Goal: Task Accomplishment & Management: Manage account settings

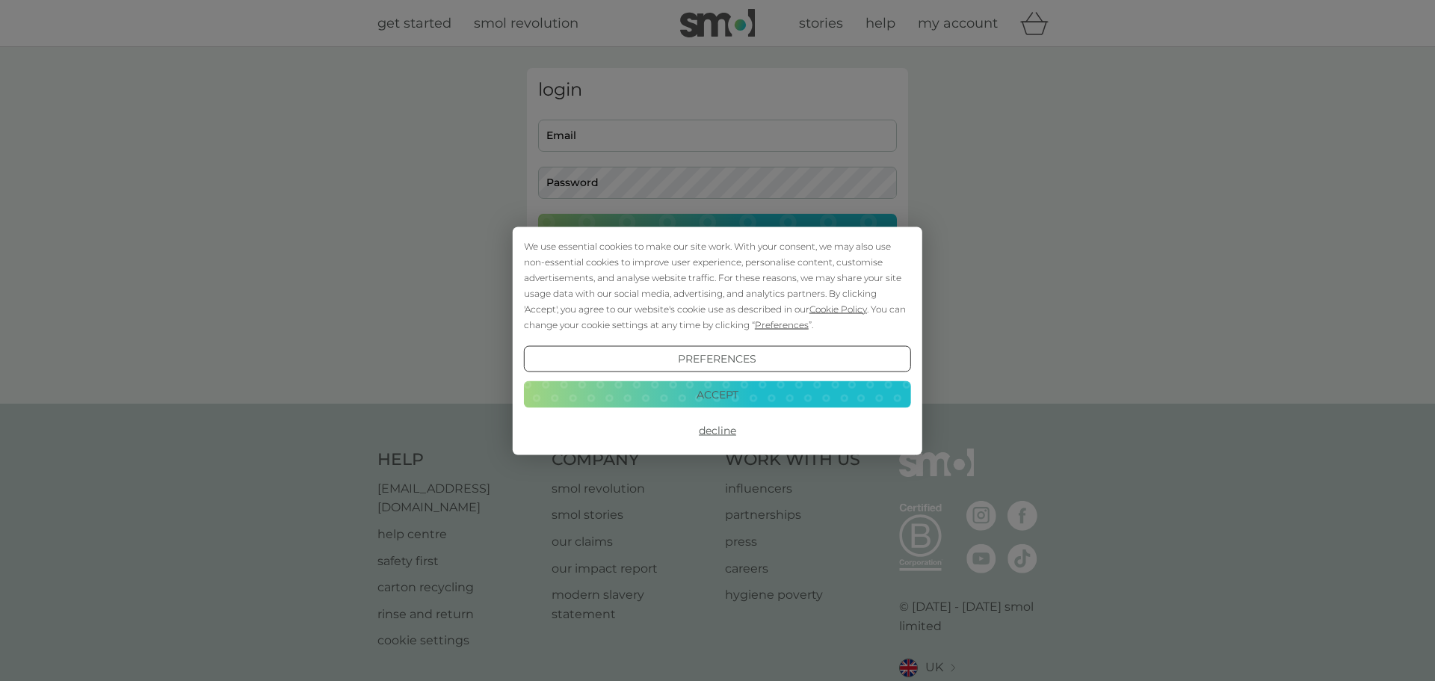
type input "[EMAIL_ADDRESS][DOMAIN_NAME]"
click at [729, 433] on button "Decline" at bounding box center [717, 430] width 387 height 27
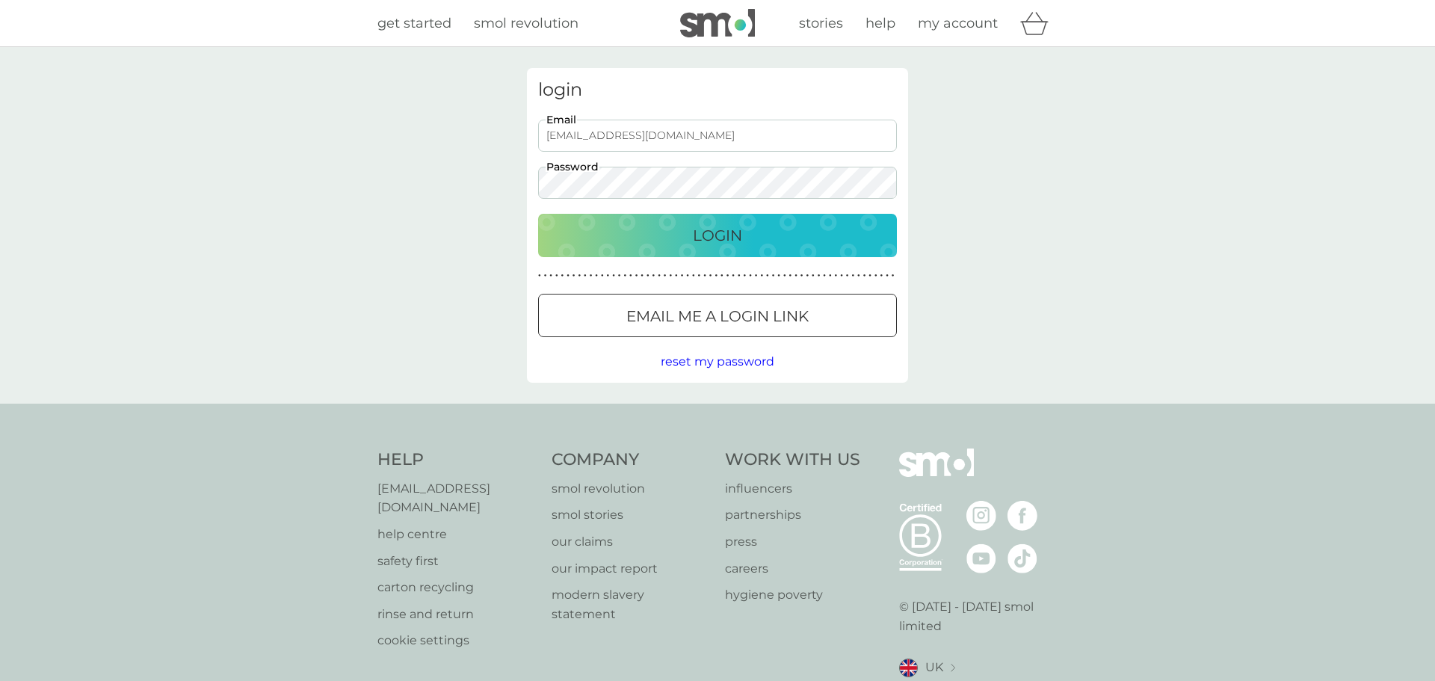
click at [721, 234] on p "Login" at bounding box center [717, 236] width 49 height 24
type input "[EMAIL_ADDRESS][DOMAIN_NAME]"
click at [721, 234] on p "Login" at bounding box center [717, 236] width 49 height 24
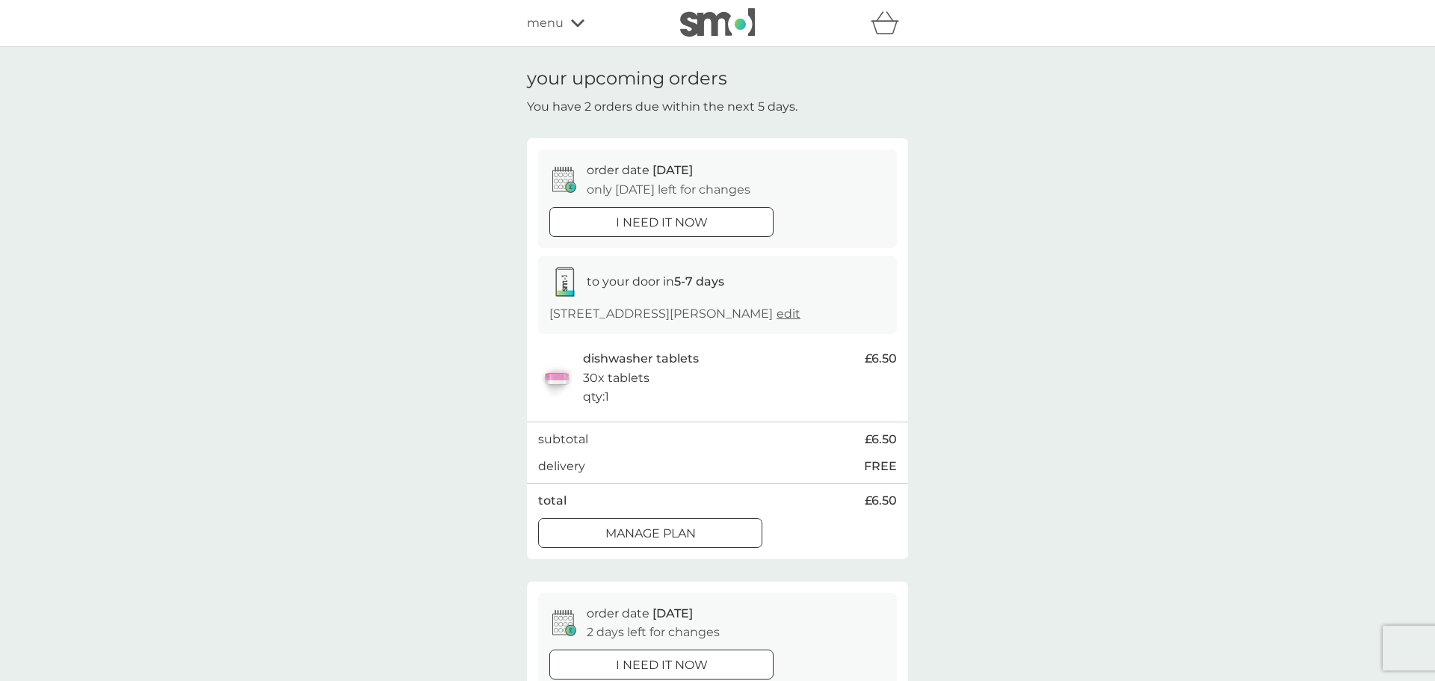
click at [737, 535] on div "Manage plan" at bounding box center [650, 533] width 223 height 19
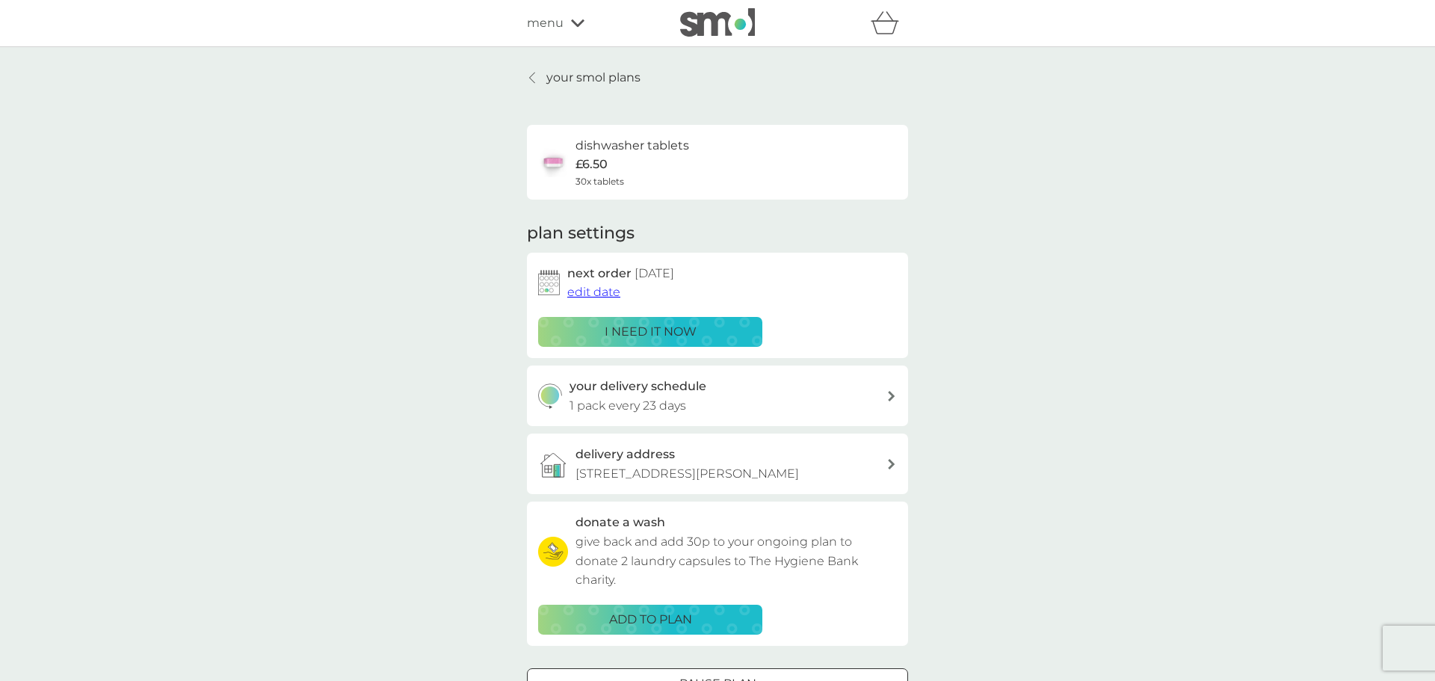
click at [549, 25] on span "menu" at bounding box center [545, 22] width 37 height 19
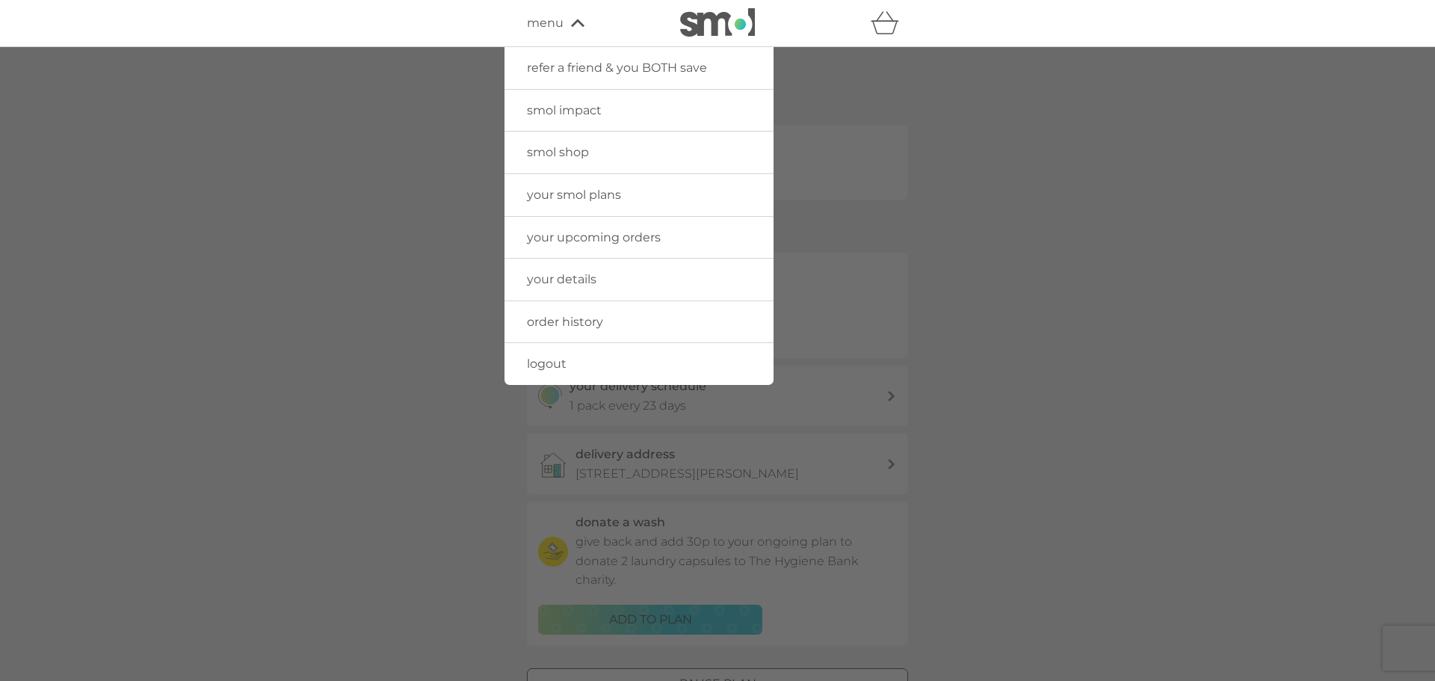
click at [549, 25] on span "menu" at bounding box center [545, 22] width 37 height 19
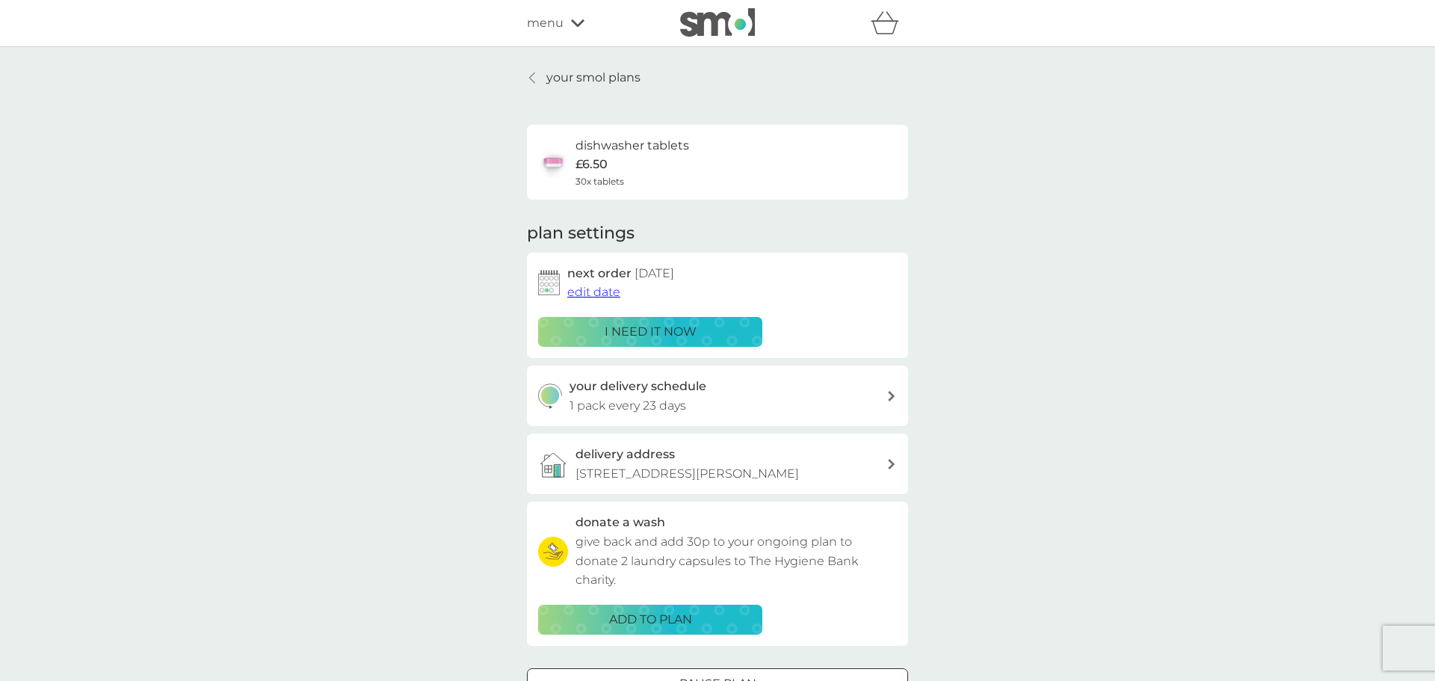
click at [531, 78] on icon at bounding box center [532, 78] width 6 height 12
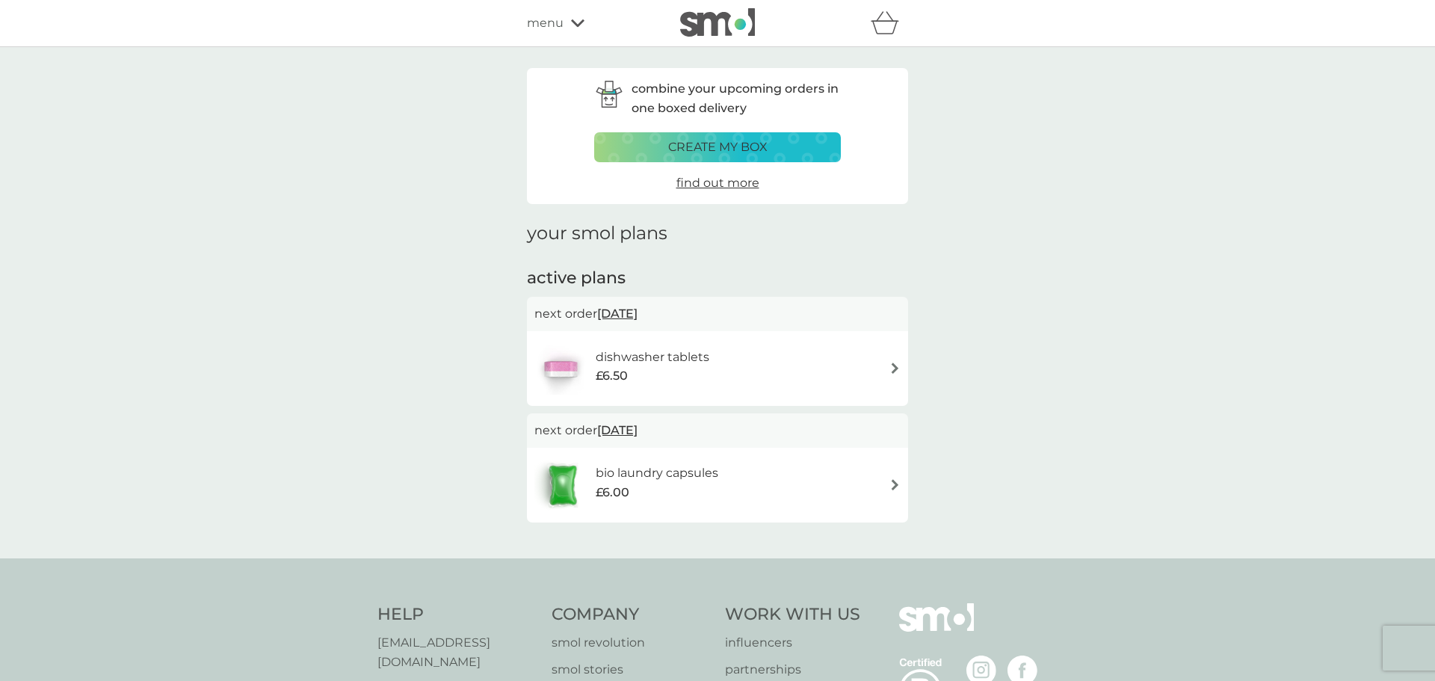
click at [555, 25] on span "menu" at bounding box center [545, 22] width 37 height 19
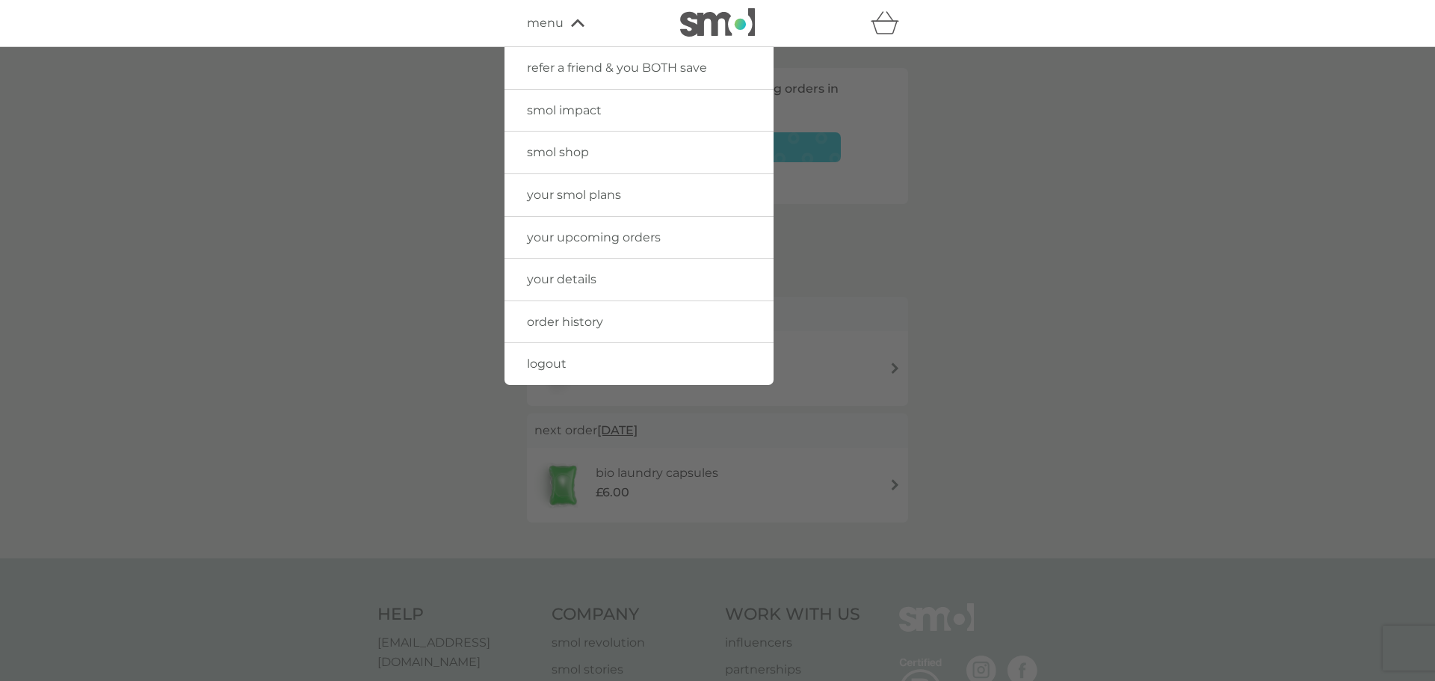
click at [588, 241] on span "your upcoming orders" at bounding box center [594, 237] width 134 height 14
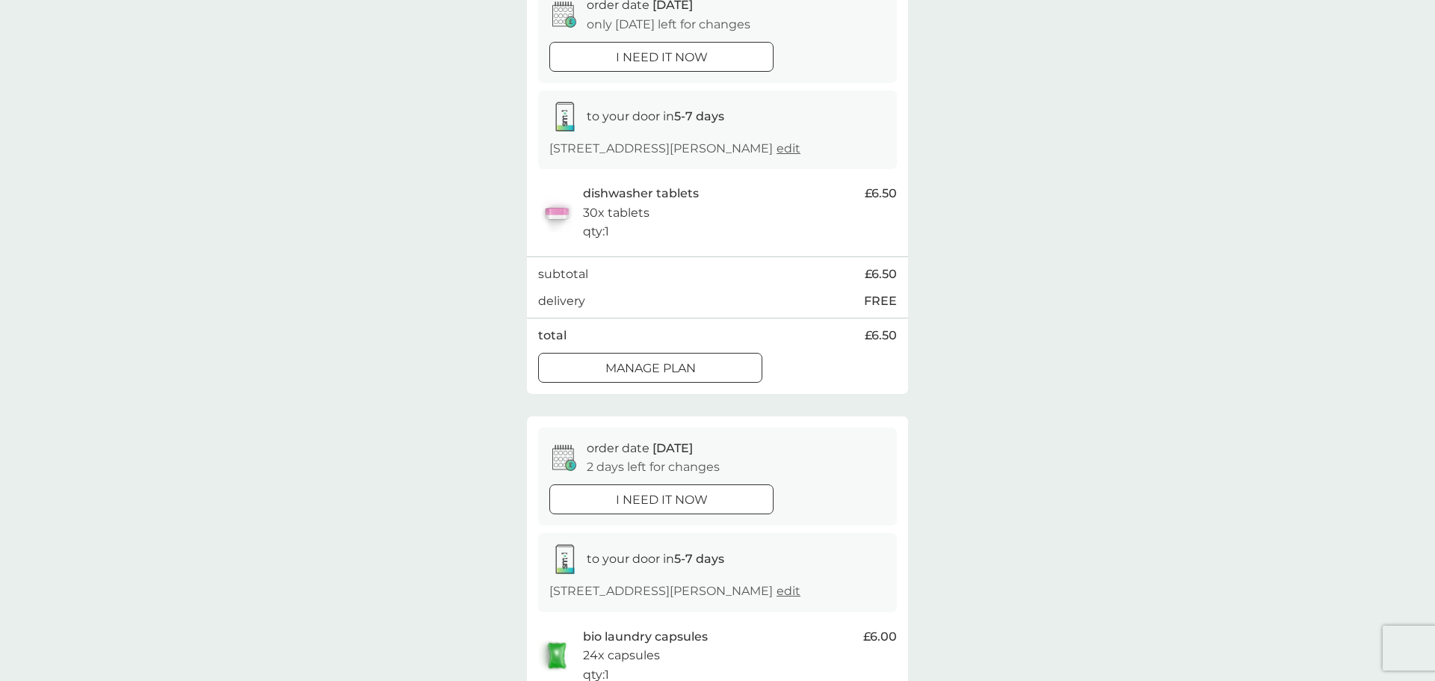
scroll to position [197, 0]
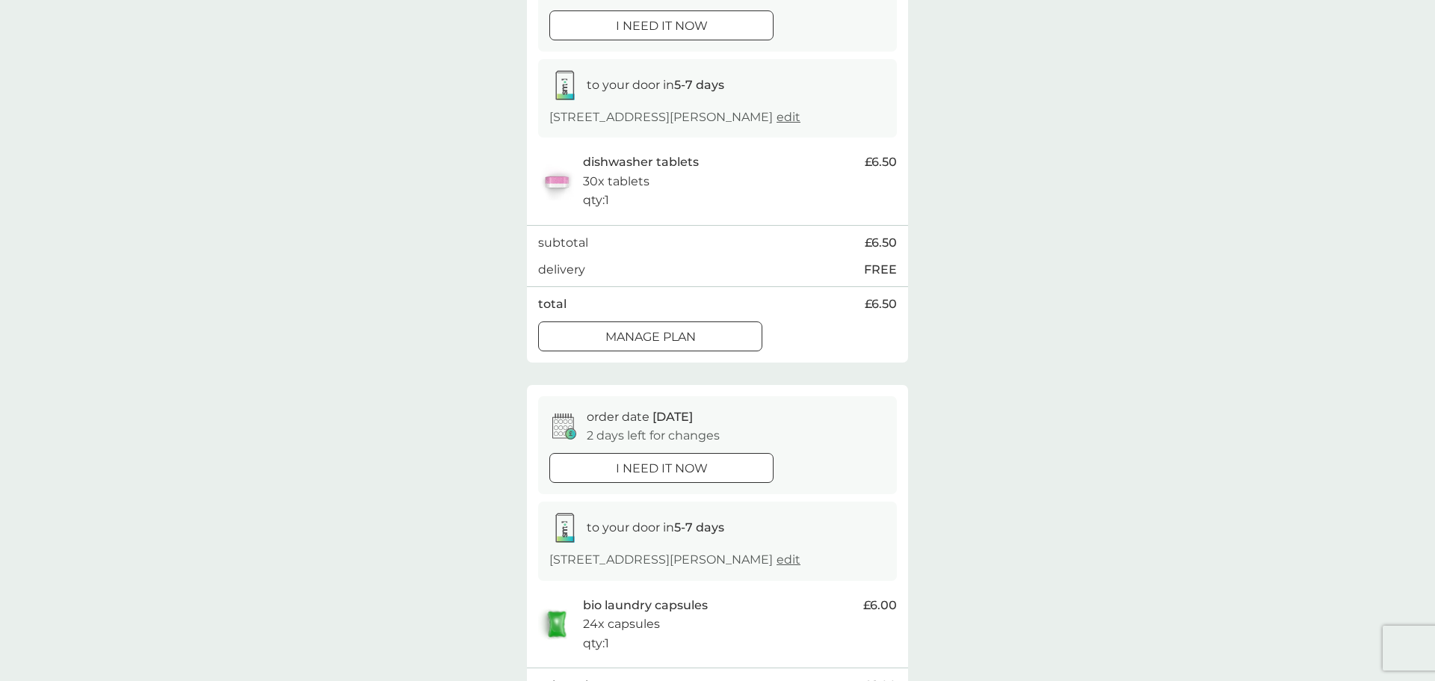
click at [726, 339] on div "Manage plan" at bounding box center [650, 336] width 223 height 19
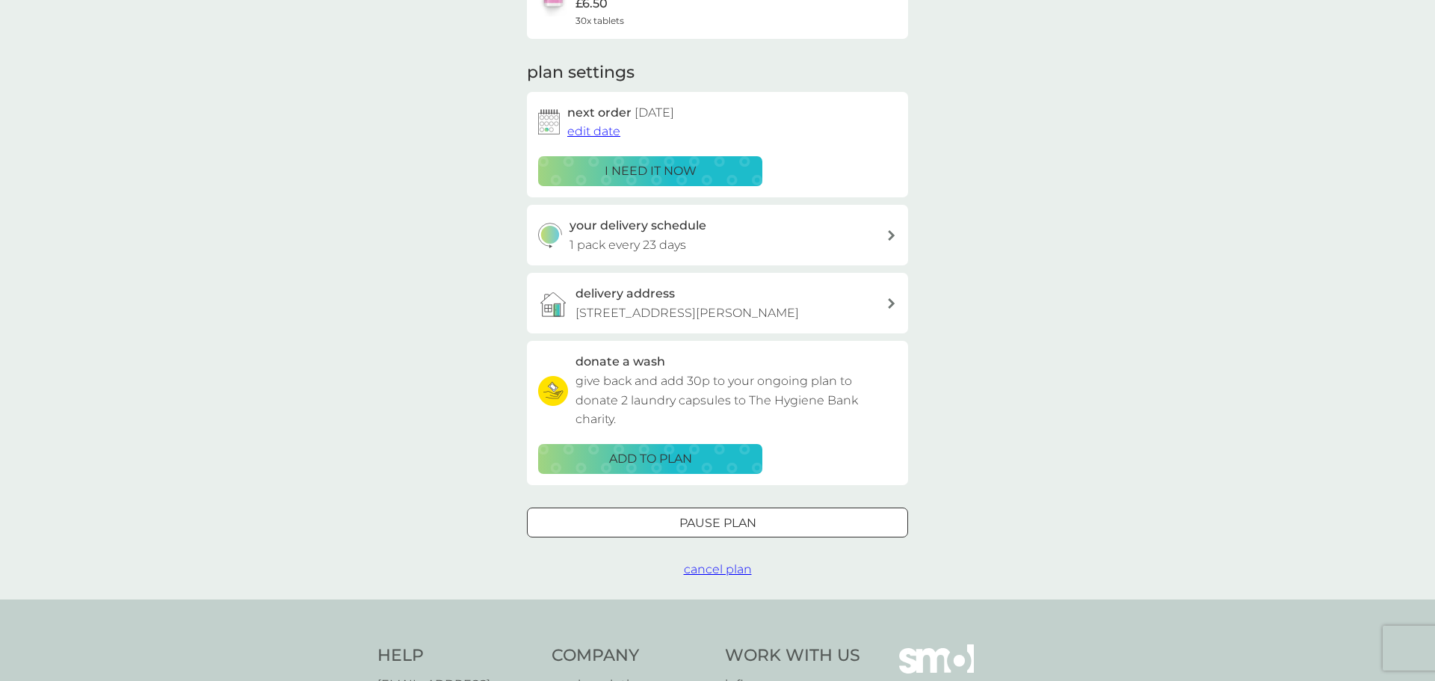
scroll to position [162, 0]
click at [890, 236] on icon at bounding box center [891, 234] width 7 height 10
select select "21"
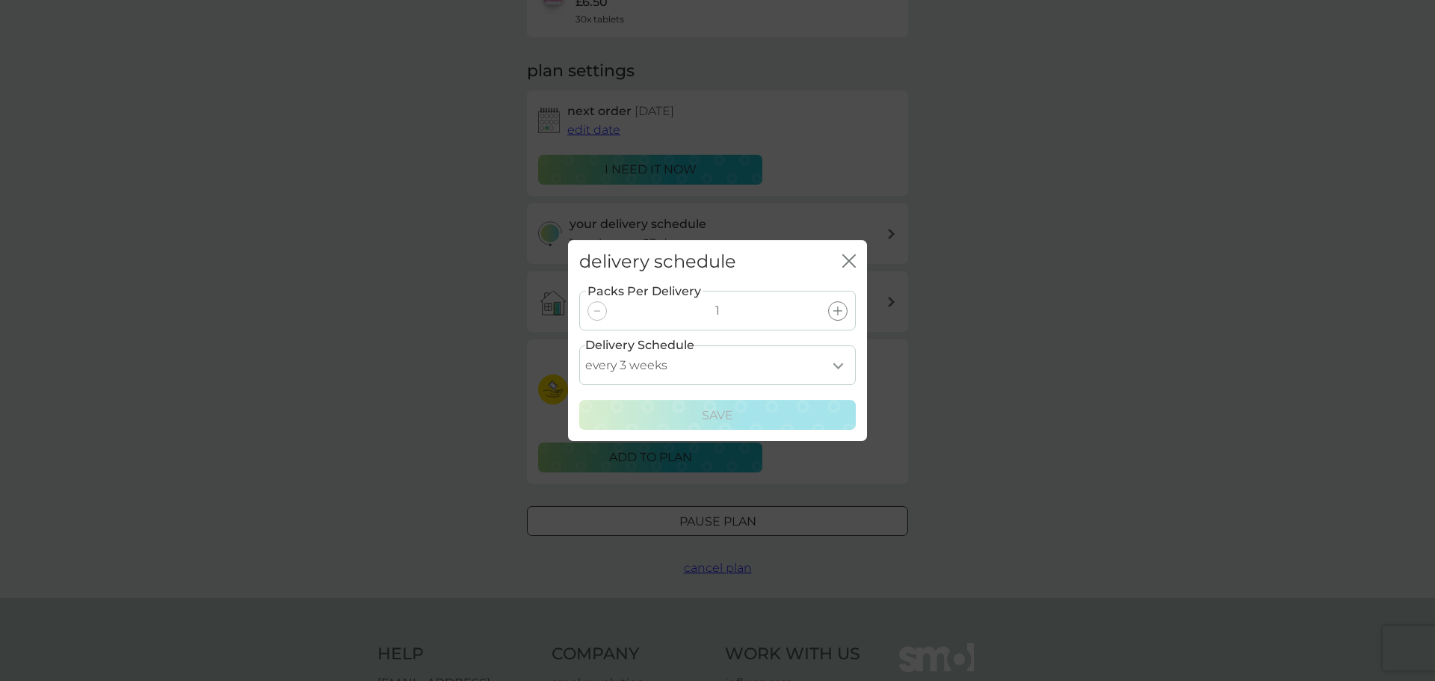
click at [1010, 227] on div "delivery schedule close Packs Per Delivery 1 Delivery Schedule every 1 week eve…" at bounding box center [717, 340] width 1435 height 681
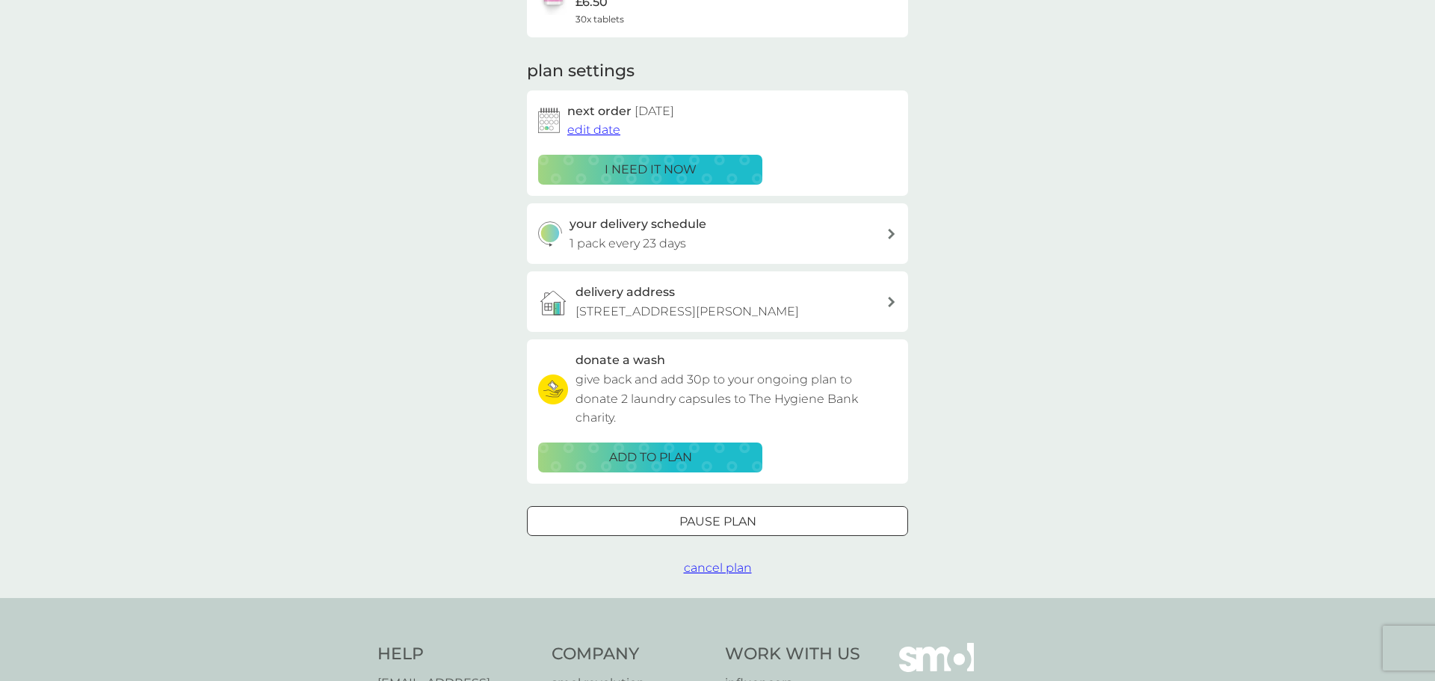
scroll to position [0, 0]
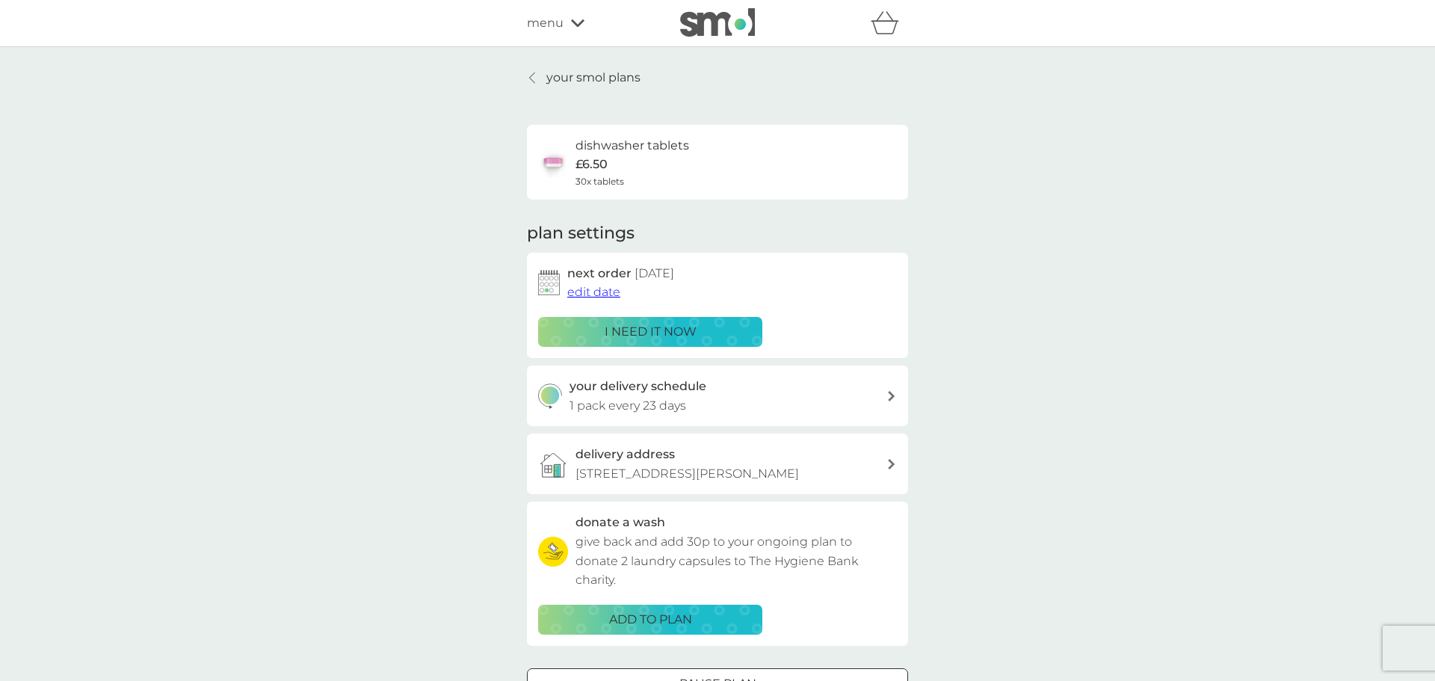
click at [533, 78] on icon at bounding box center [532, 78] width 6 height 12
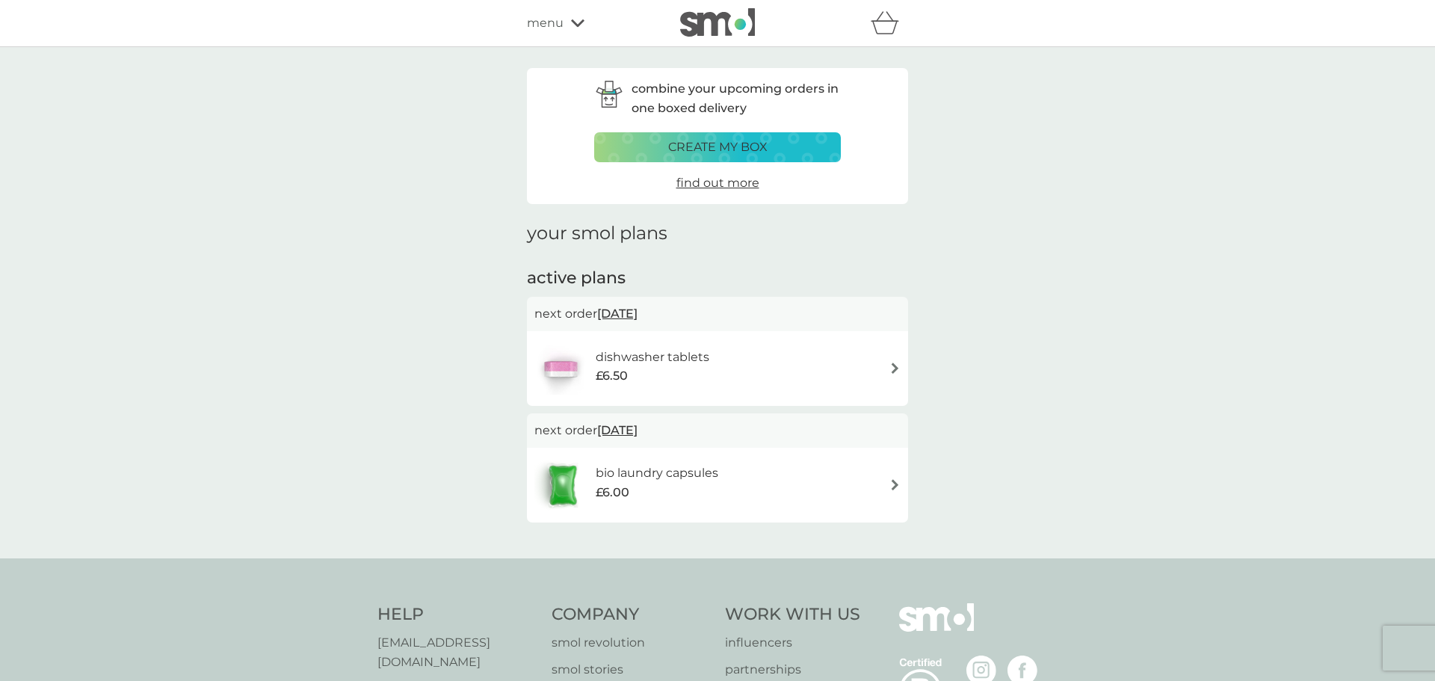
click at [576, 25] on icon at bounding box center [577, 22] width 13 height 7
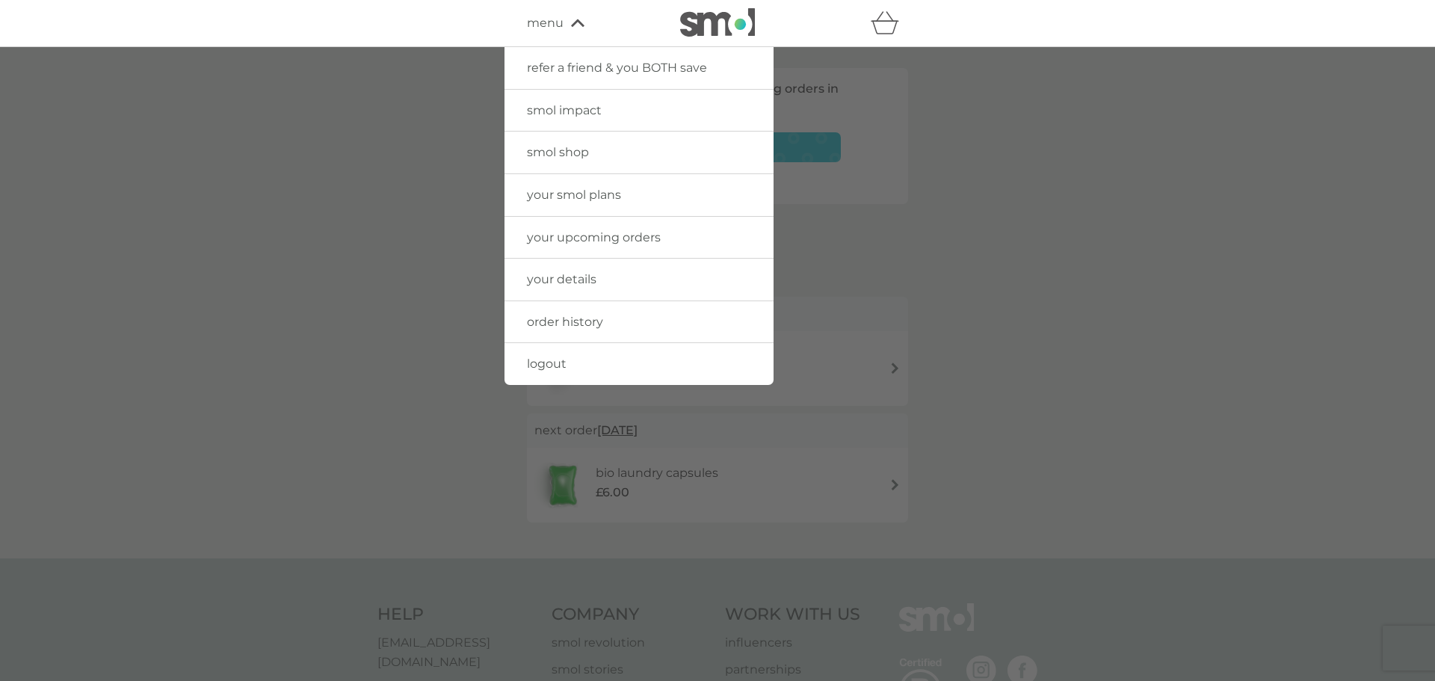
click at [576, 321] on span "order history" at bounding box center [565, 322] width 76 height 14
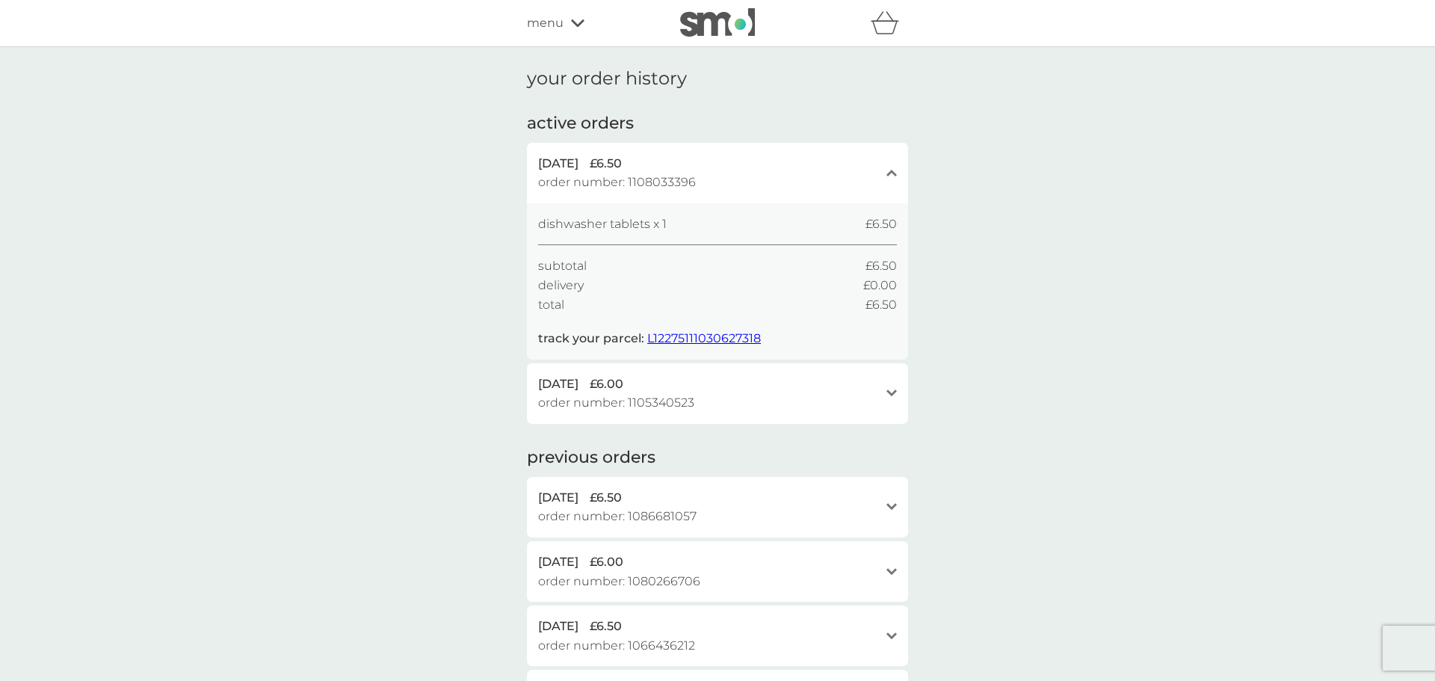
click at [891, 395] on icon at bounding box center [892, 393] width 10 height 7
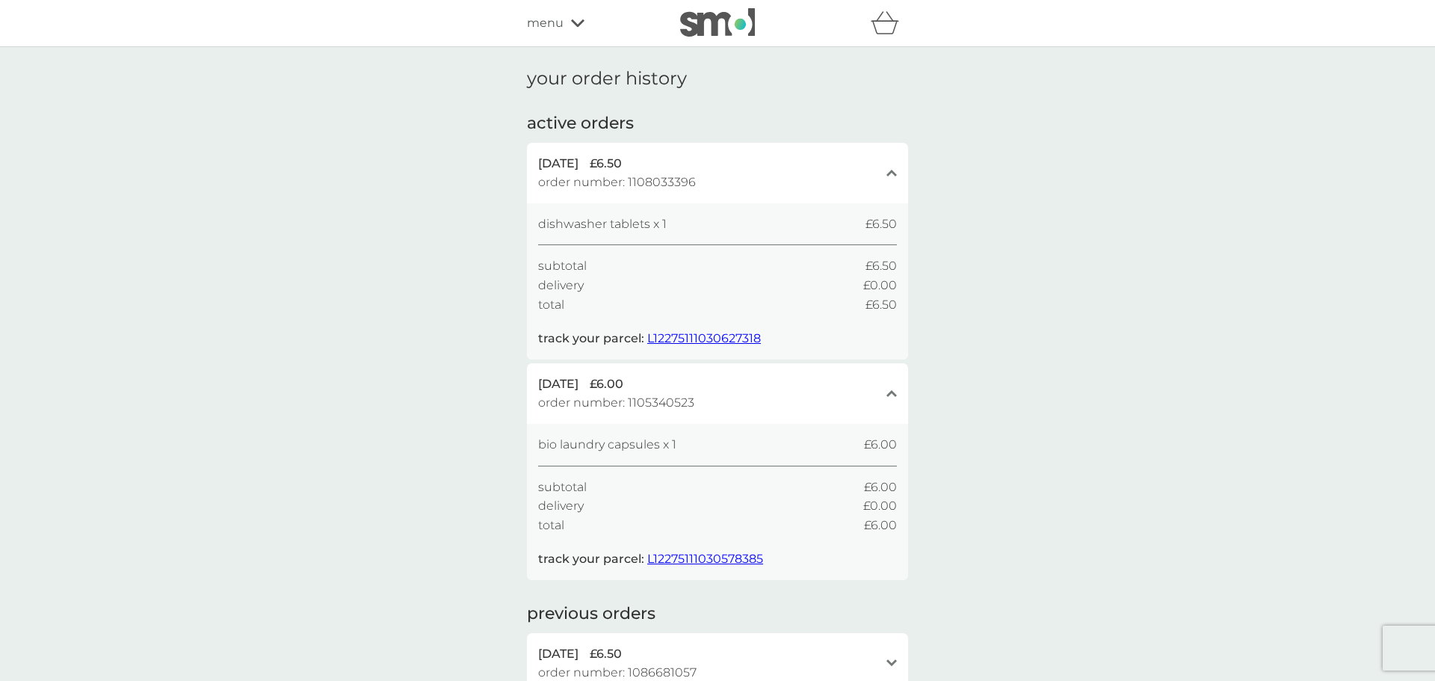
click at [891, 395] on icon "close" at bounding box center [892, 392] width 10 height 7
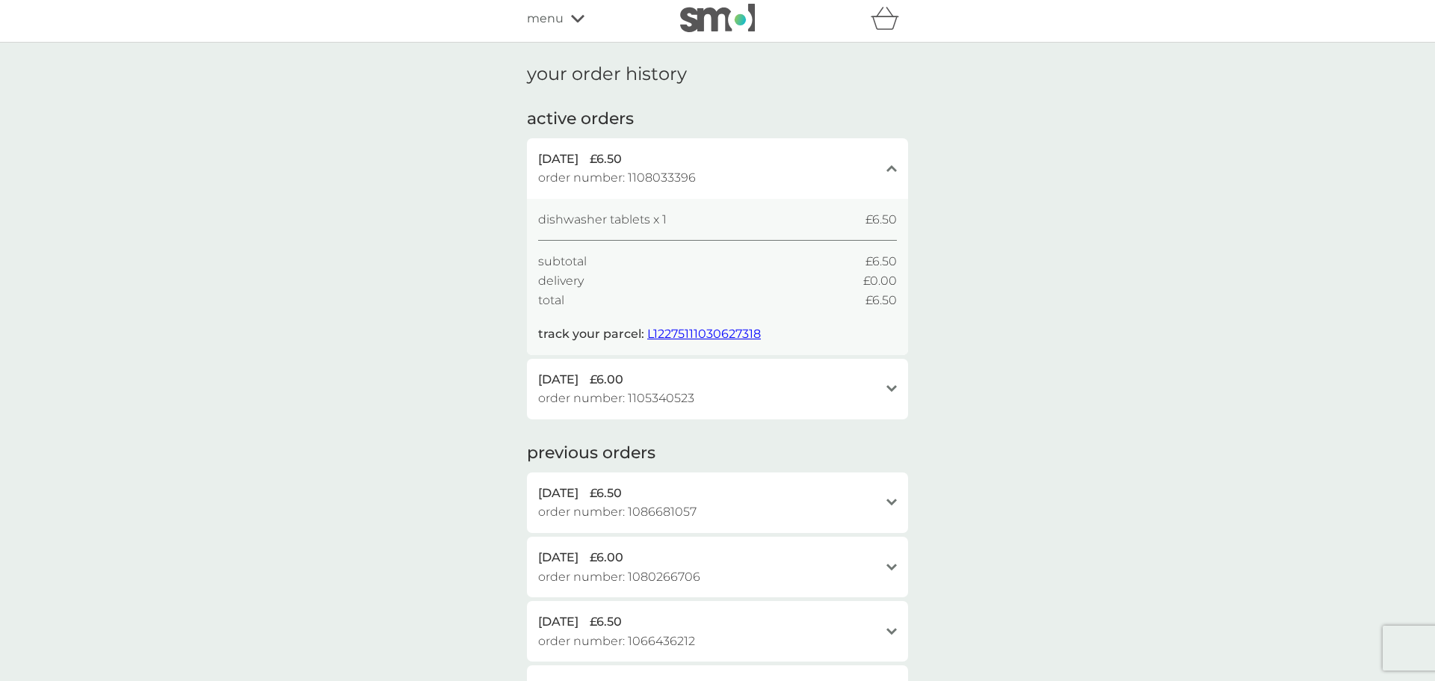
scroll to position [1, 0]
click at [555, 23] on span "menu" at bounding box center [545, 21] width 37 height 19
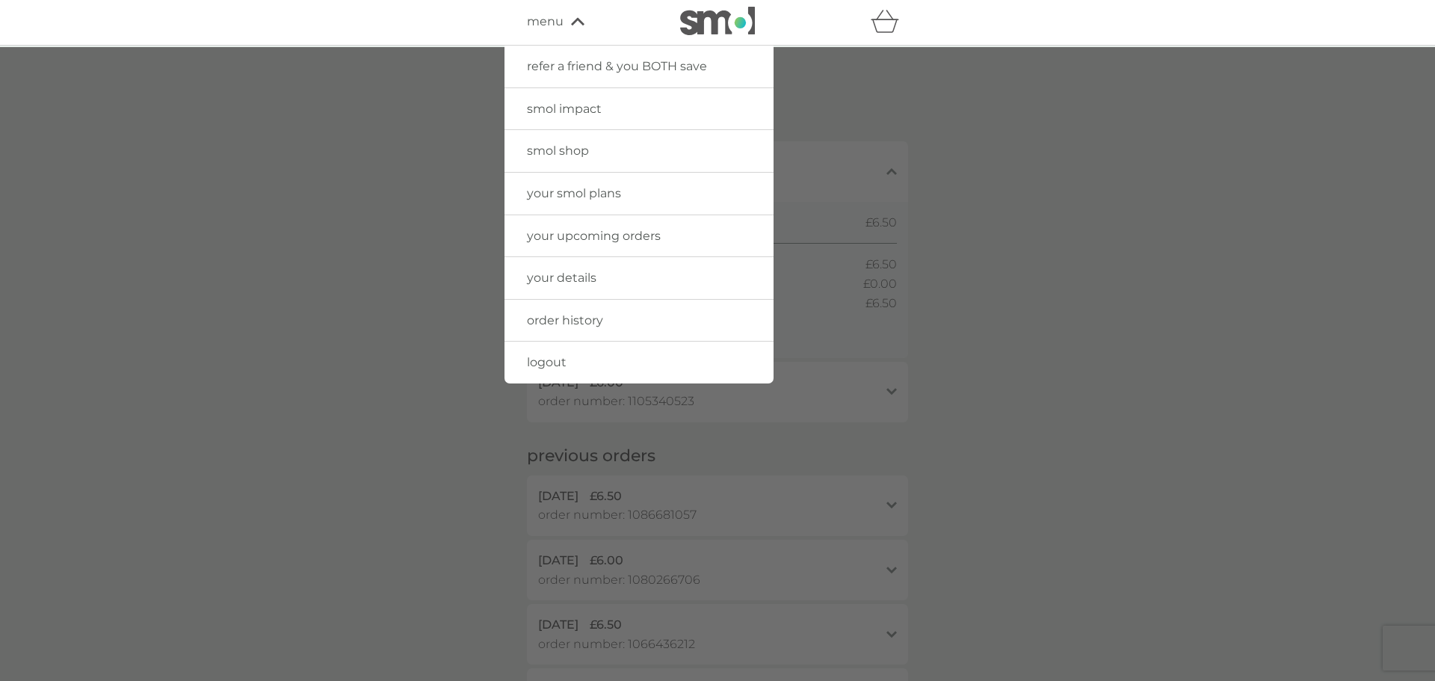
click at [601, 231] on span "your upcoming orders" at bounding box center [594, 236] width 134 height 14
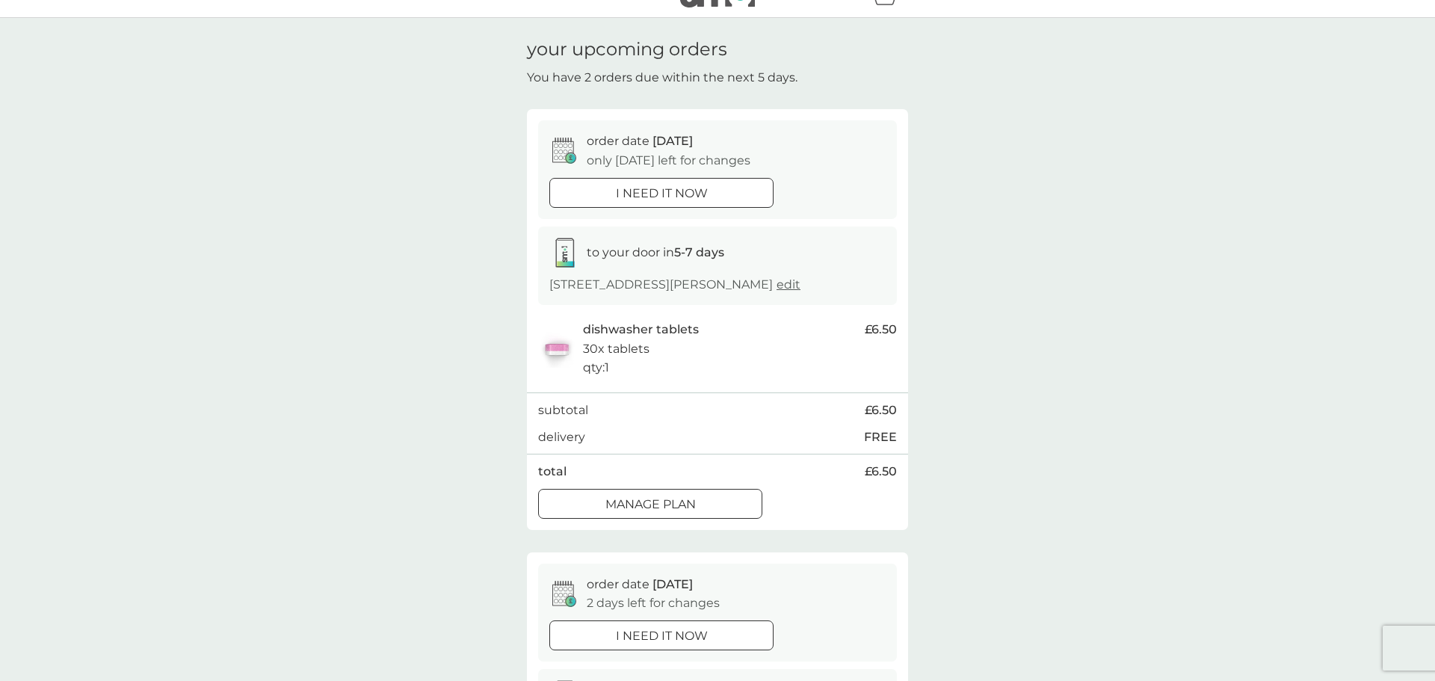
scroll to position [23, 0]
click at [736, 508] on div "Manage plan" at bounding box center [650, 510] width 223 height 19
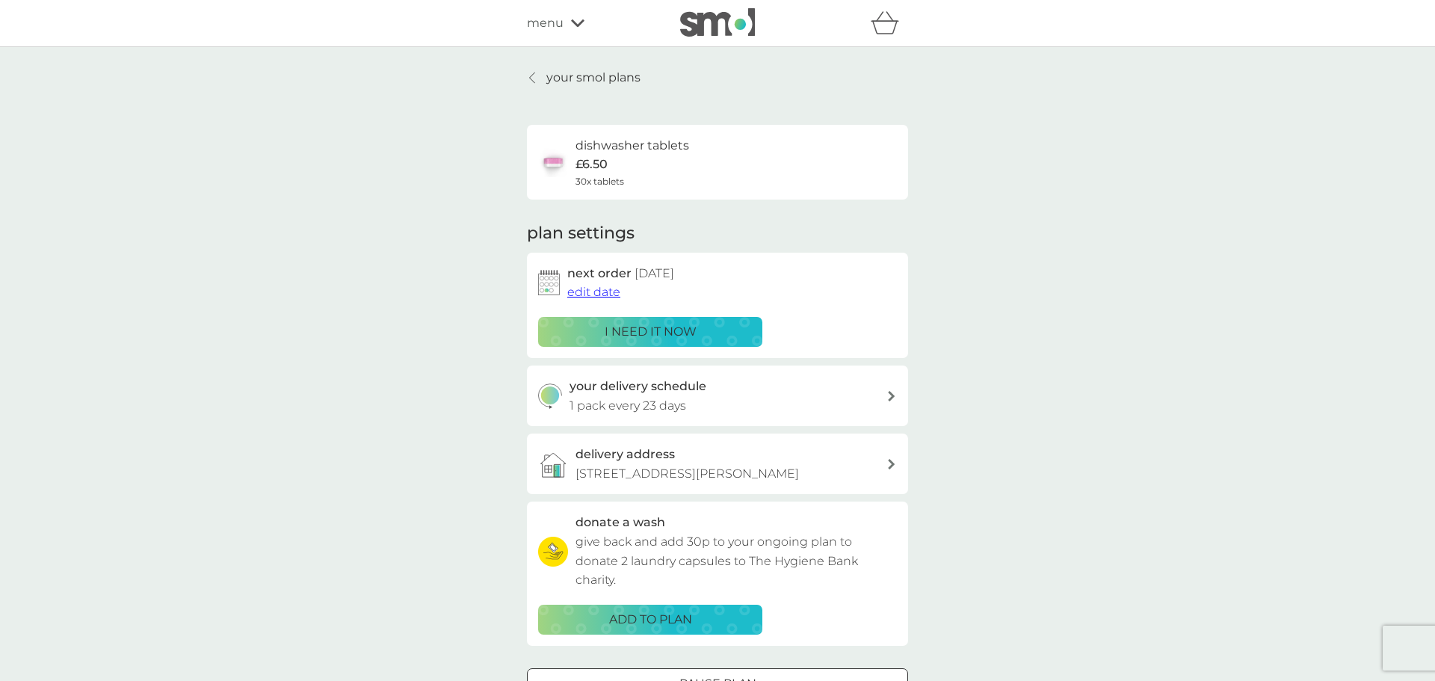
click at [587, 292] on span "edit date" at bounding box center [593, 292] width 53 height 14
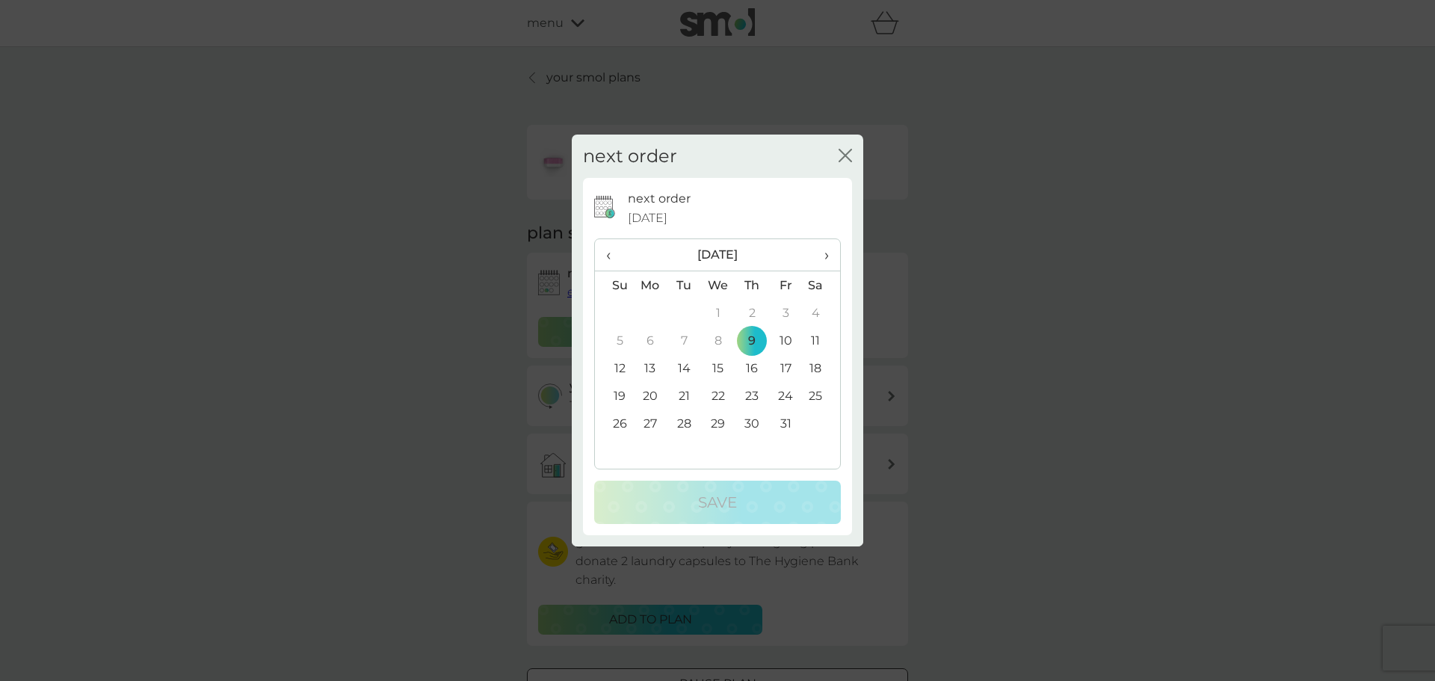
click at [825, 257] on span "›" at bounding box center [821, 254] width 15 height 31
click at [750, 339] on td "6" at bounding box center [753, 341] width 34 height 28
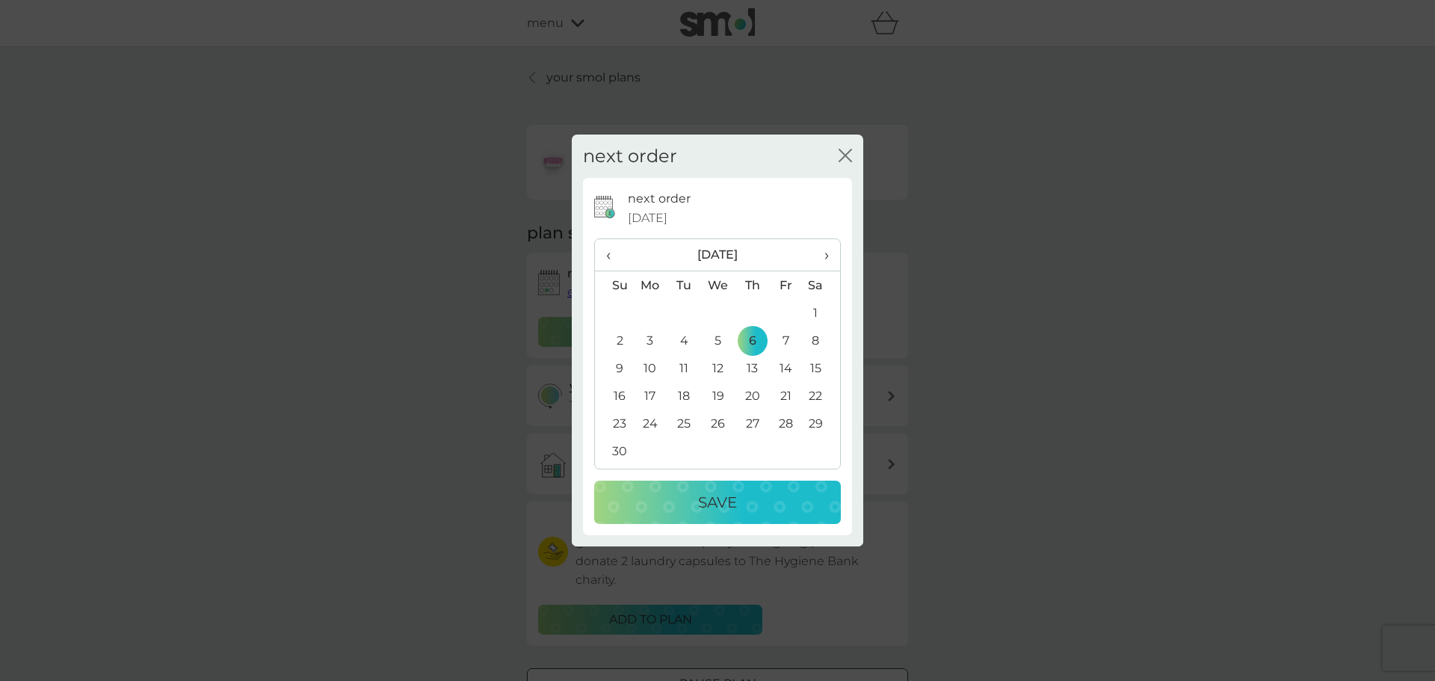
click at [648, 341] on td "3" at bounding box center [650, 341] width 34 height 28
click at [760, 499] on div "Save" at bounding box center [717, 502] width 217 height 24
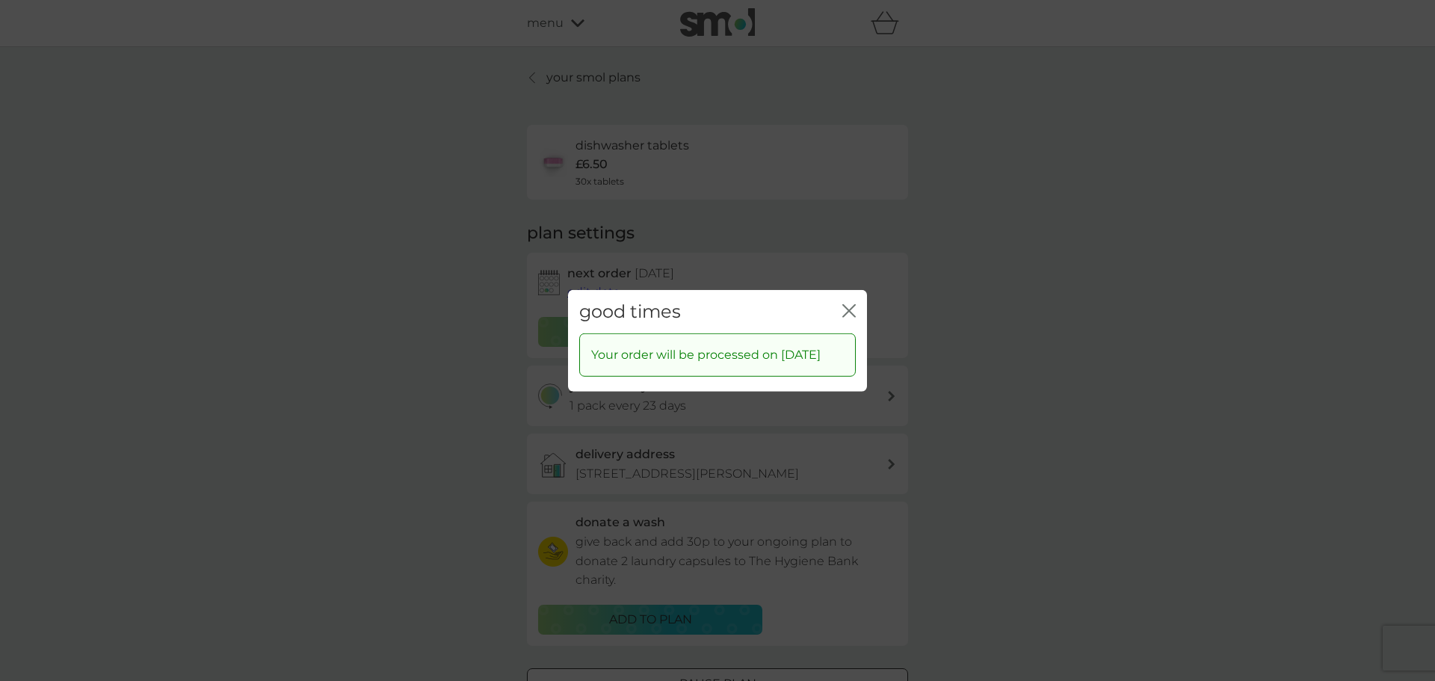
click at [846, 304] on icon "close" at bounding box center [846, 310] width 6 height 12
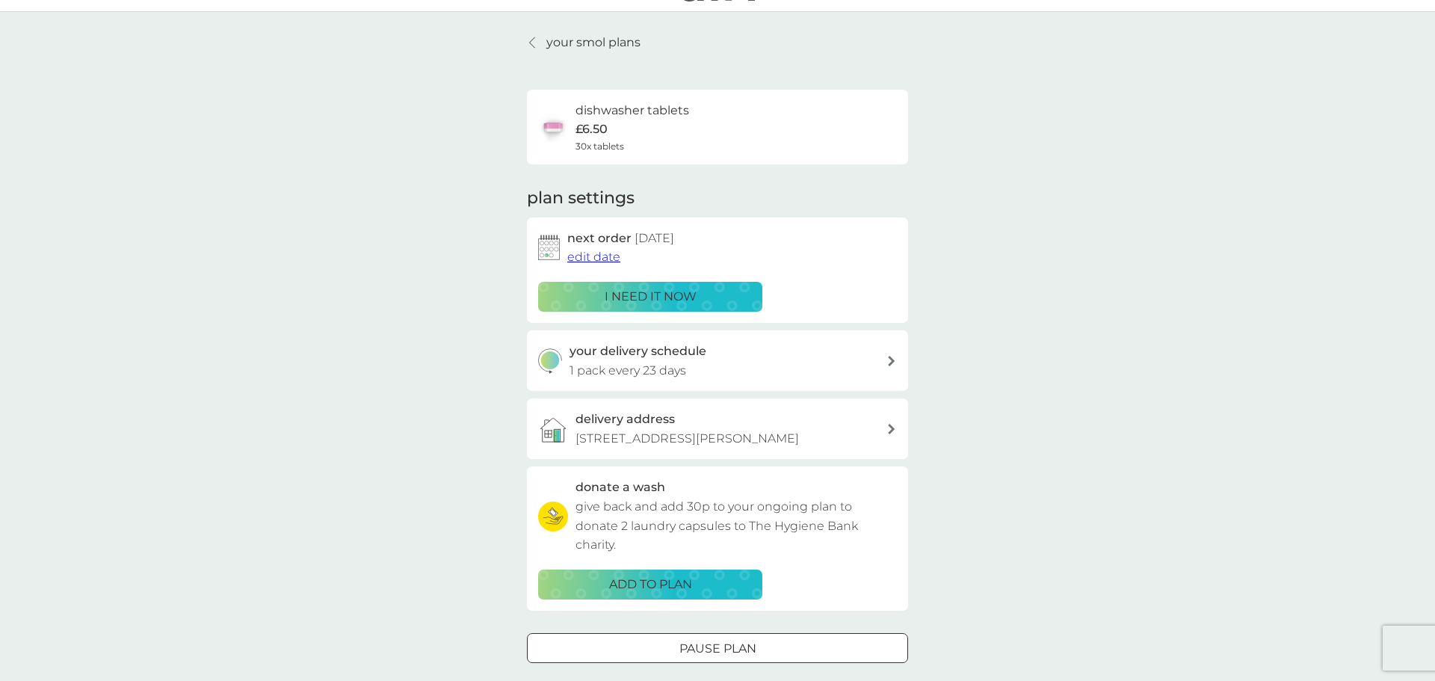
scroll to position [32, 0]
